Goal: Task Accomplishment & Management: Manage account settings

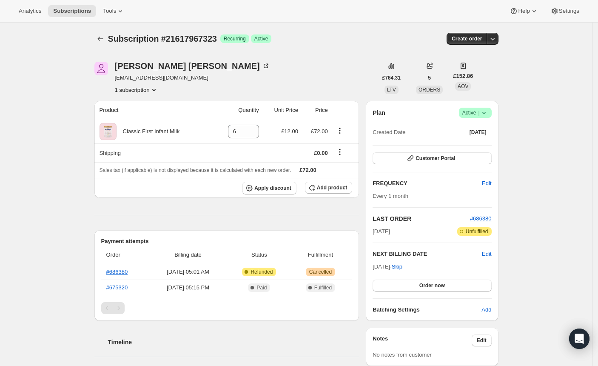
click at [488, 115] on icon at bounding box center [483, 112] width 9 height 9
click at [452, 145] on span "Cancel subscription" at bounding box center [474, 143] width 48 height 6
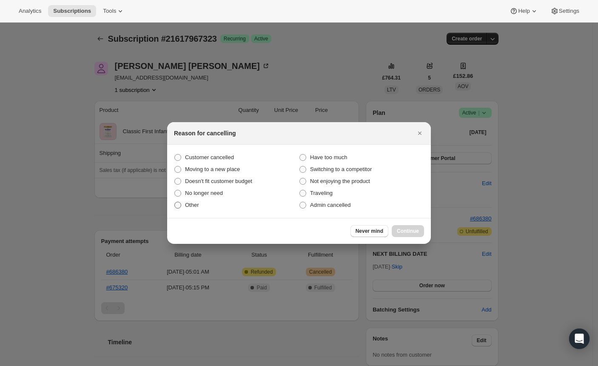
drag, startPoint x: 178, startPoint y: 206, endPoint x: 192, endPoint y: 207, distance: 14.5
click at [178, 206] on span ":rbj:" at bounding box center [177, 204] width 7 height 7
click at [175, 202] on input "Other" at bounding box center [174, 201] width 0 height 0
radio input "true"
click at [397, 229] on span "Continue" at bounding box center [408, 230] width 22 height 7
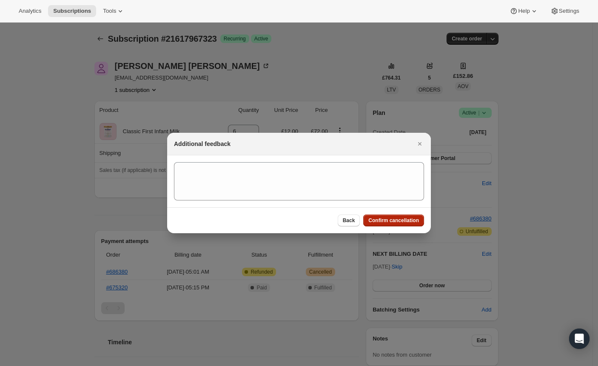
click at [386, 218] on span "Confirm cancellation" at bounding box center [393, 220] width 51 height 7
